Goal: Download file/media: Download file/media

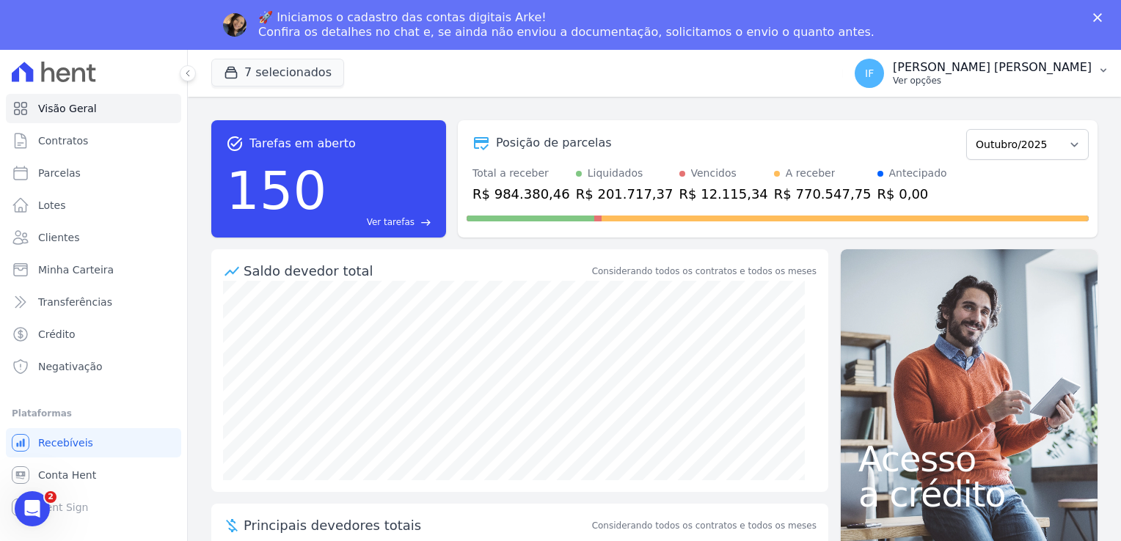
click at [1043, 71] on p "[PERSON_NAME] [PERSON_NAME]" at bounding box center [992, 67] width 199 height 15
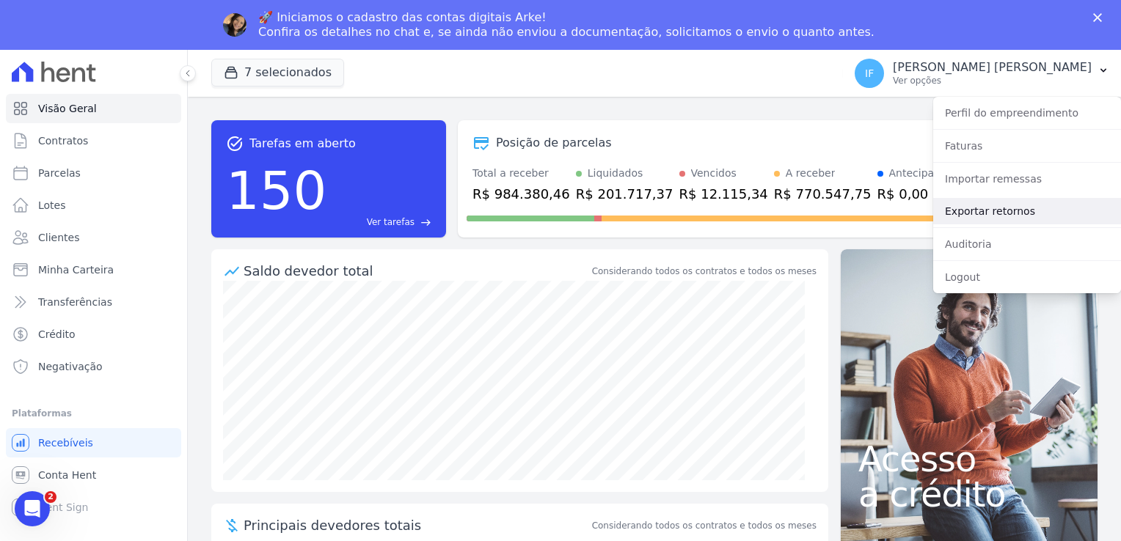
click at [1020, 216] on link "Exportar retornos" at bounding box center [1027, 211] width 188 height 26
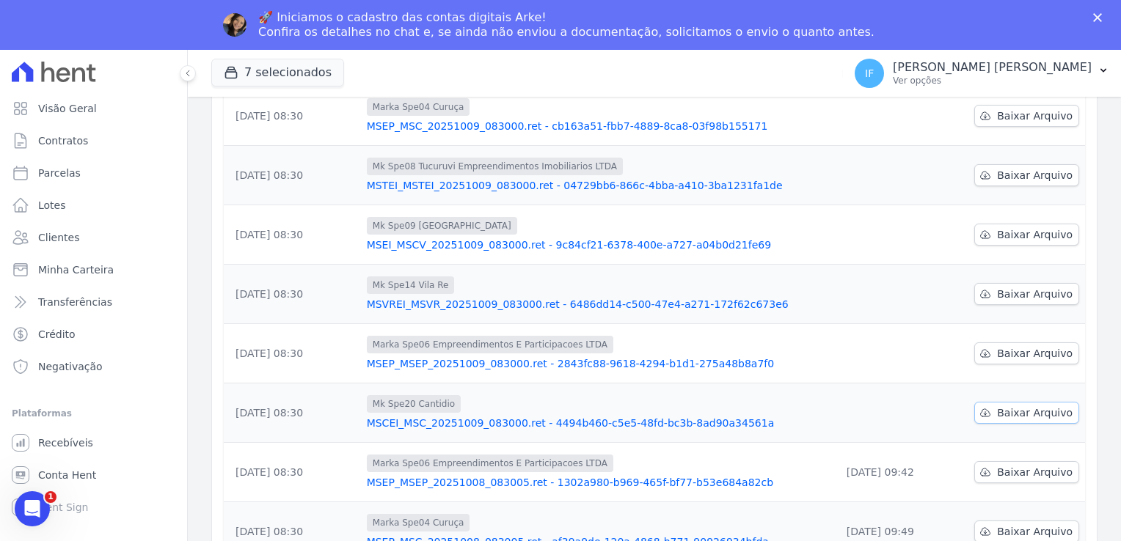
scroll to position [293, 0]
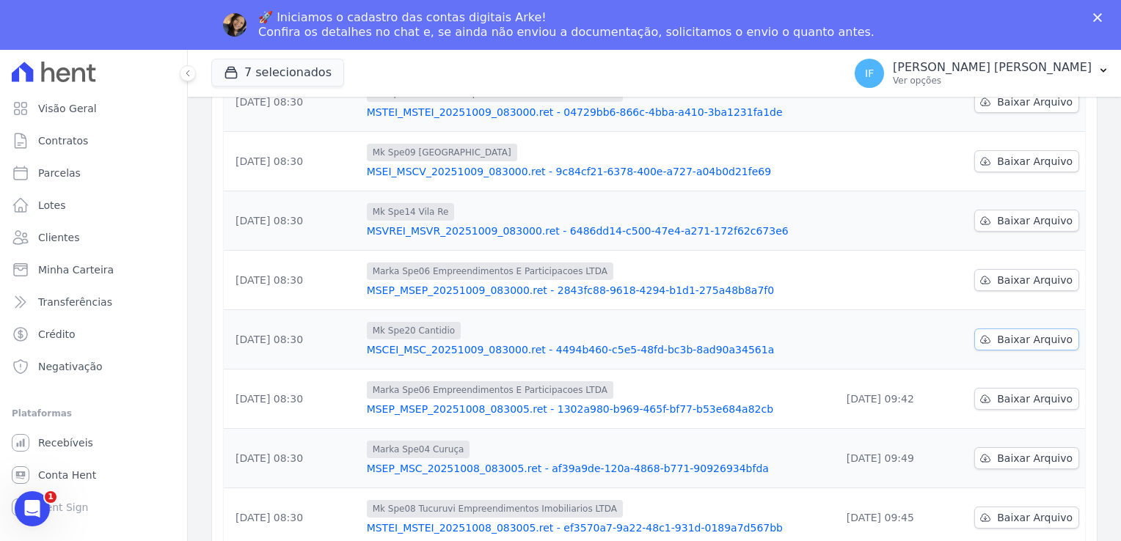
click at [1019, 341] on span "Baixar Arquivo" at bounding box center [1035, 339] width 76 height 15
click at [1010, 277] on span "Baixar Arquivo" at bounding box center [1035, 280] width 76 height 15
click at [1018, 219] on span "Baixar Arquivo" at bounding box center [1035, 221] width 76 height 15
click at [1001, 157] on span "Baixar Arquivo" at bounding box center [1035, 161] width 76 height 15
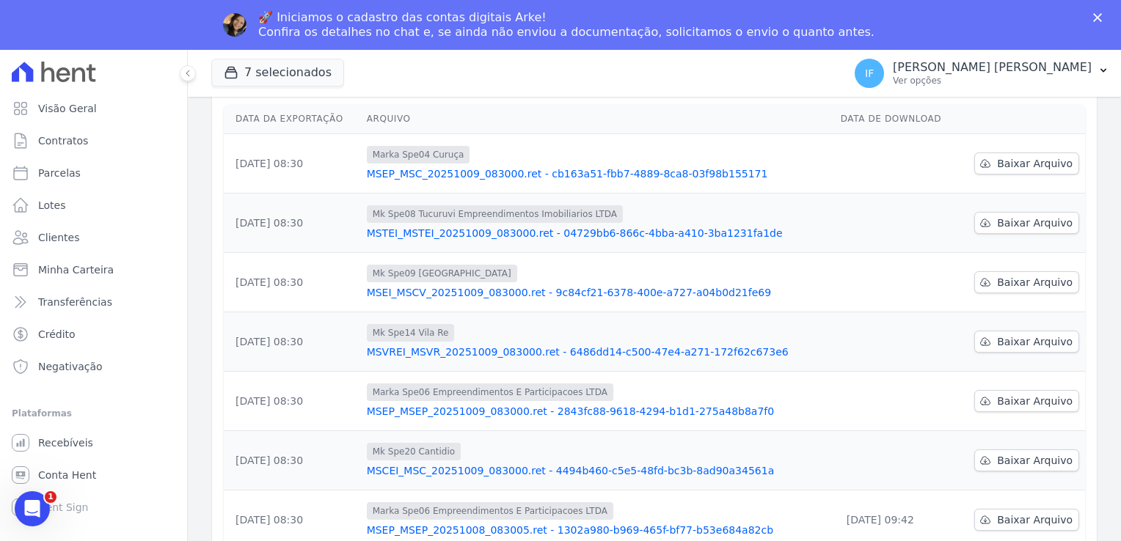
scroll to position [147, 0]
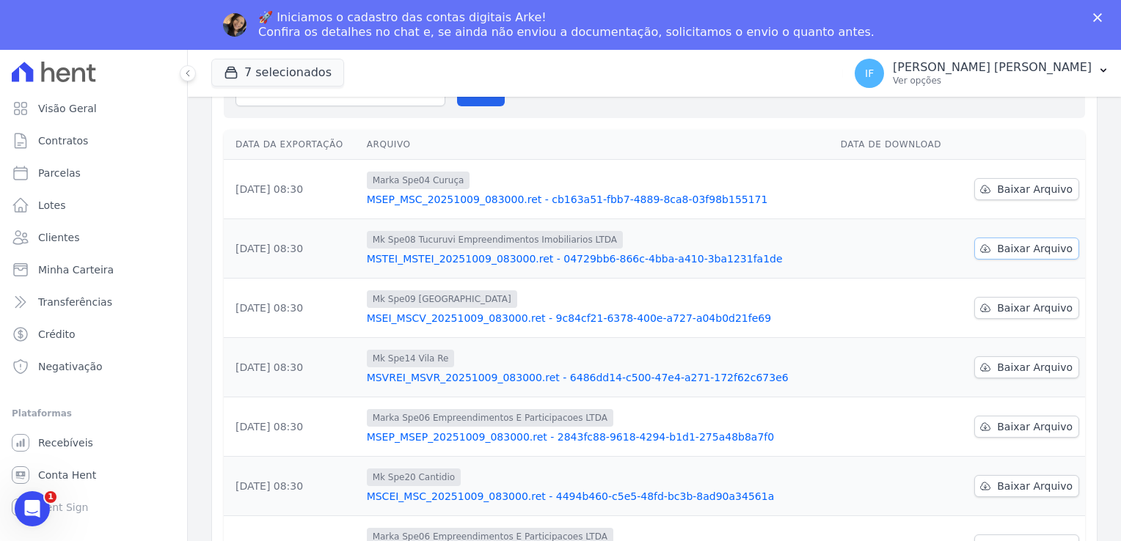
click at [997, 247] on span "Baixar Arquivo" at bounding box center [1035, 248] width 76 height 15
click at [742, 192] on link "MSEP_MSC_20251009_083000.ret - cb163a51-fbb7-4889-8ca8-03f98b155171" at bounding box center [598, 199] width 462 height 15
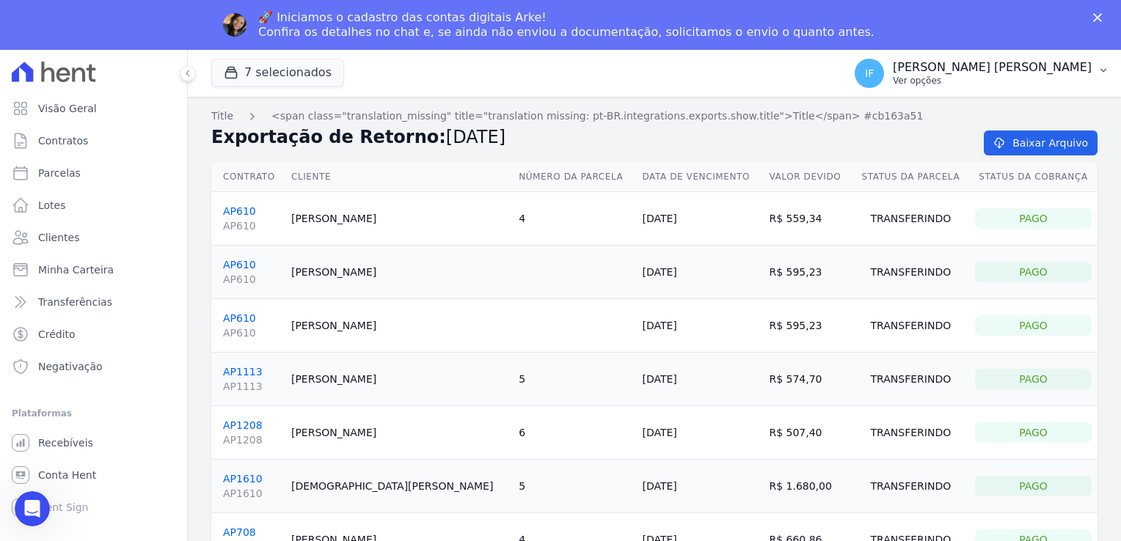
click at [1024, 65] on p "[PERSON_NAME] [PERSON_NAME]" at bounding box center [992, 67] width 199 height 15
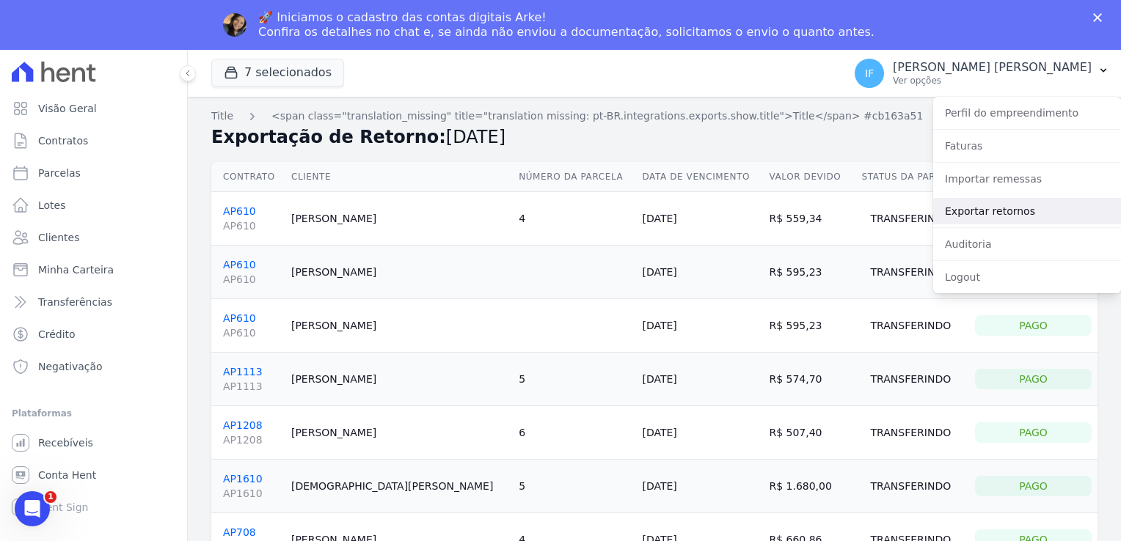
click at [1001, 212] on link "Exportar retornos" at bounding box center [1027, 211] width 188 height 26
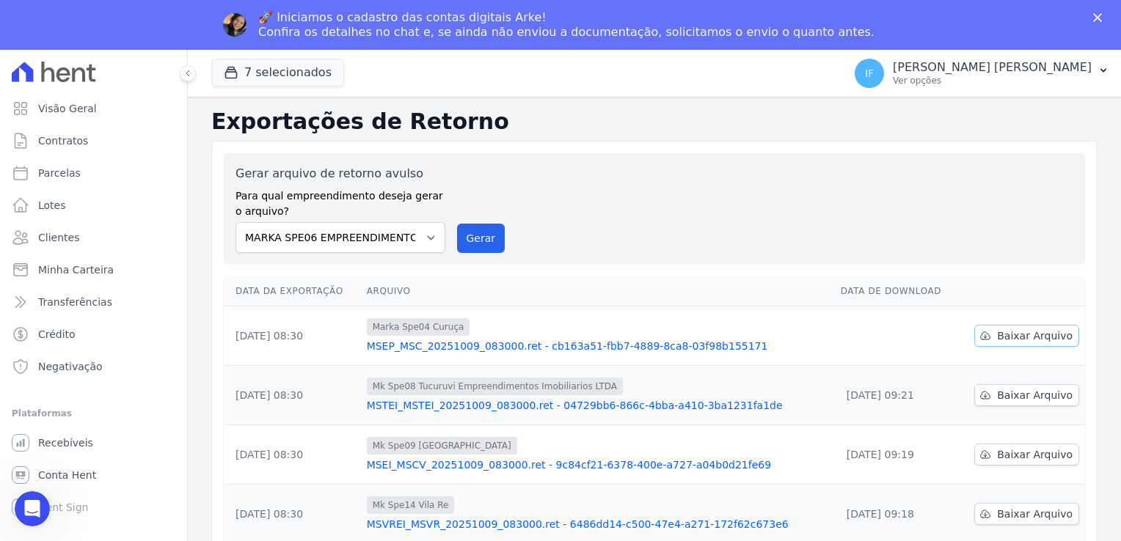
click at [1007, 342] on span "Baixar Arquivo" at bounding box center [1035, 336] width 76 height 15
